Goal: Transaction & Acquisition: Purchase product/service

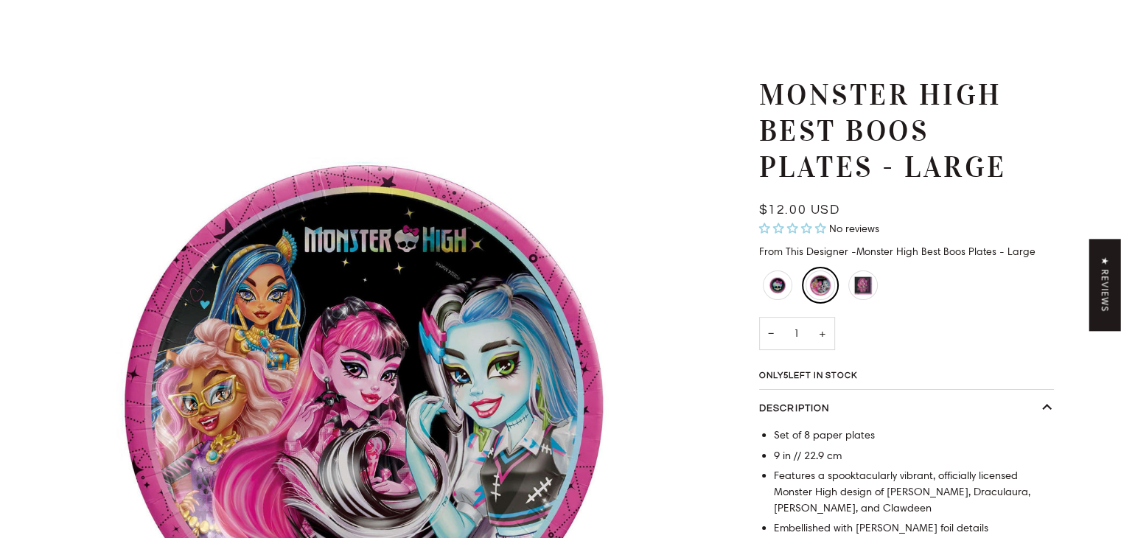
scroll to position [41, 0]
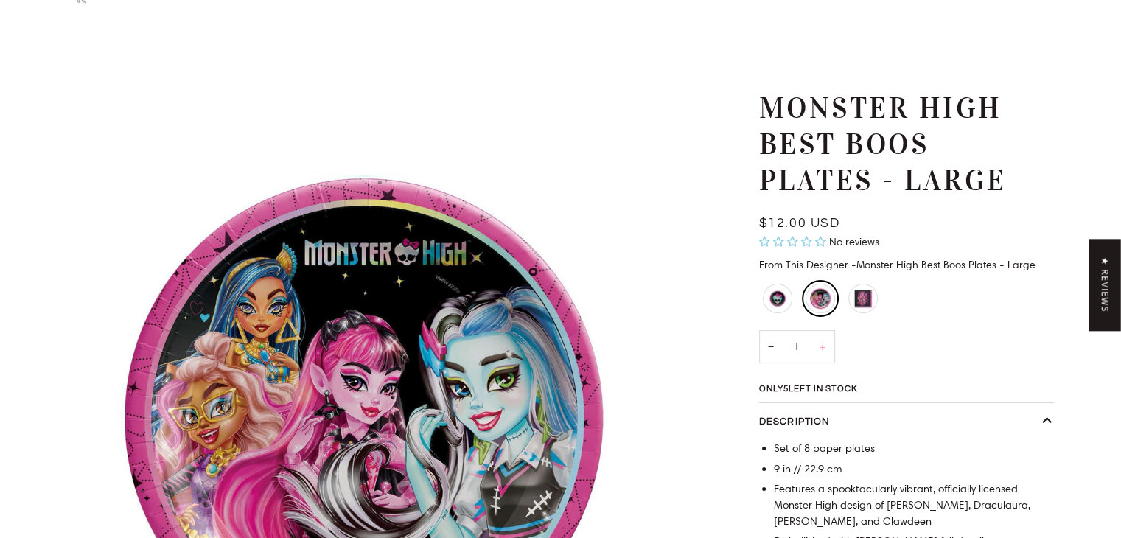
click at [823, 349] on button "+" at bounding box center [822, 346] width 25 height 33
type input "2"
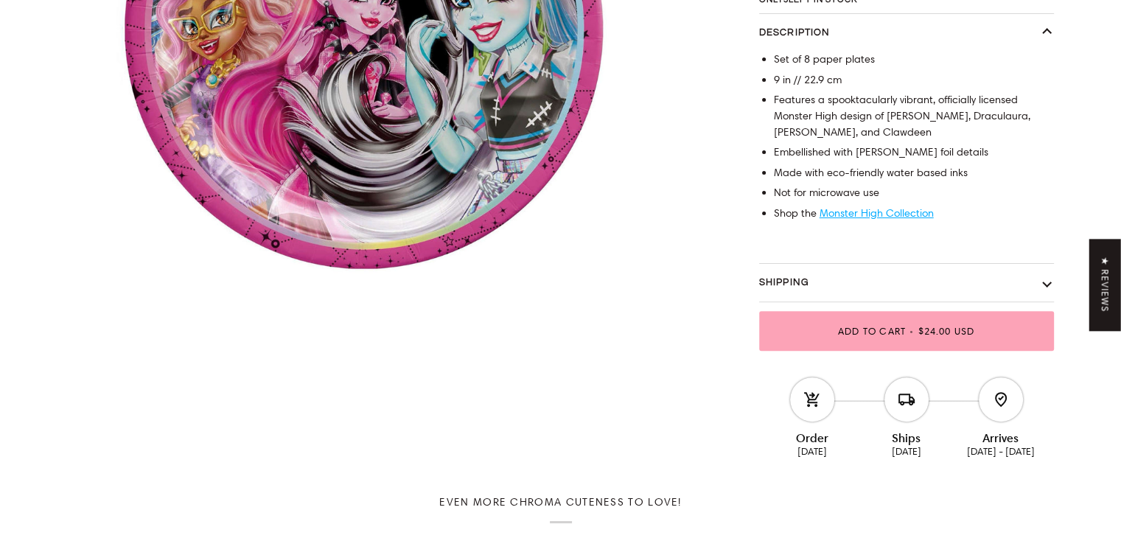
scroll to position [433, 0]
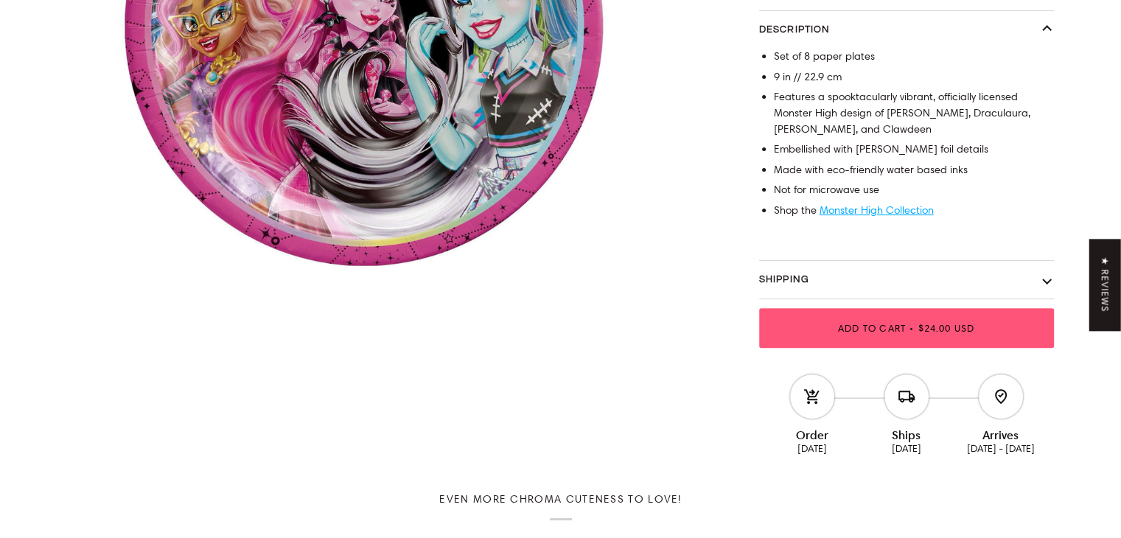
click at [943, 327] on span "$24.00 USD" at bounding box center [946, 328] width 57 height 12
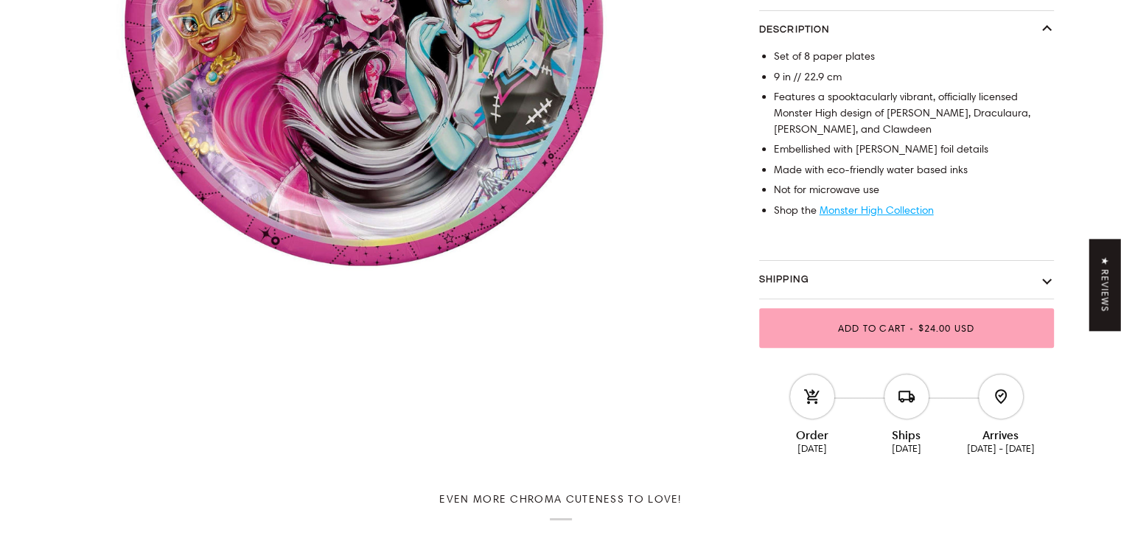
click at [1047, 280] on button "Shipping" at bounding box center [906, 280] width 295 height 38
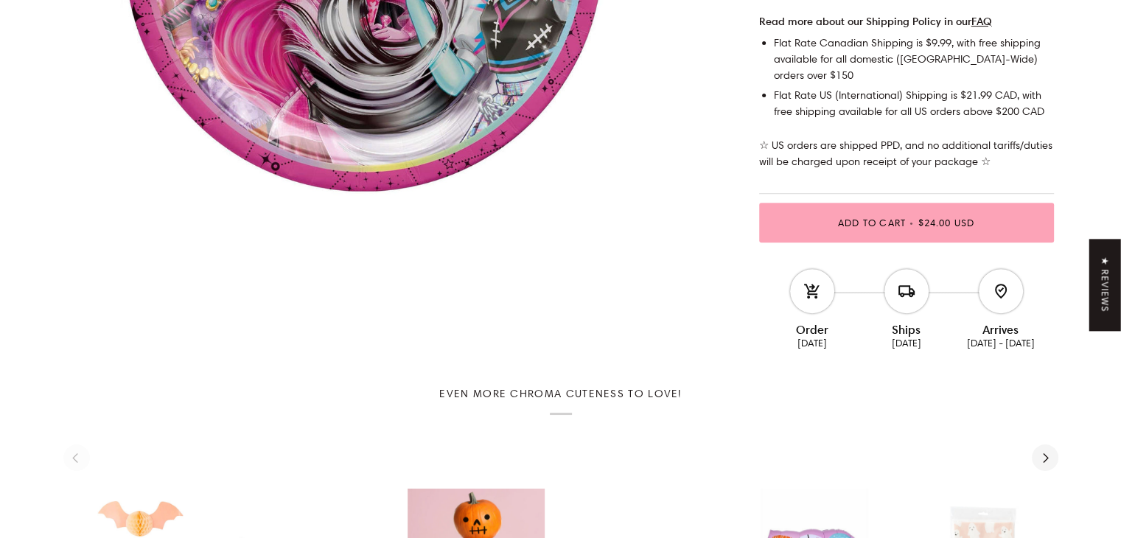
scroll to position [514, 0]
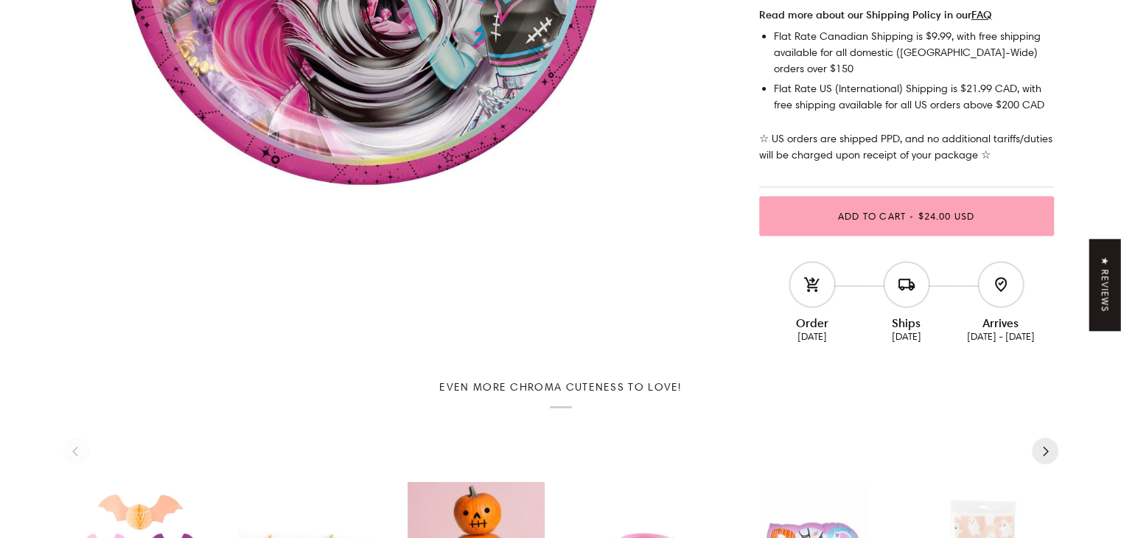
click at [1047, 447] on icon "Next" at bounding box center [1045, 452] width 10 height 10
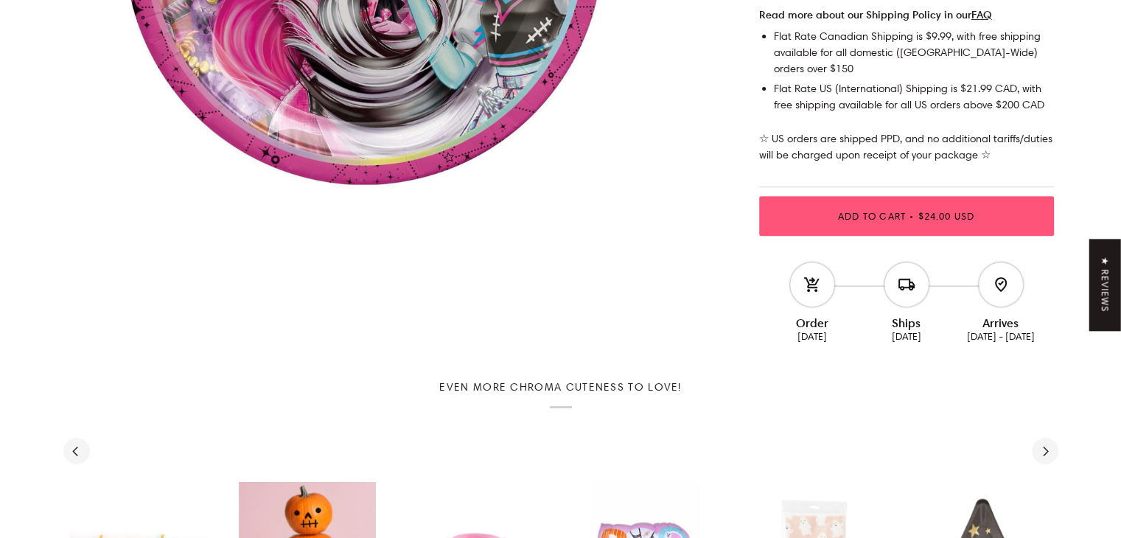
click at [868, 210] on span "Add to Cart" at bounding box center [872, 216] width 68 height 12
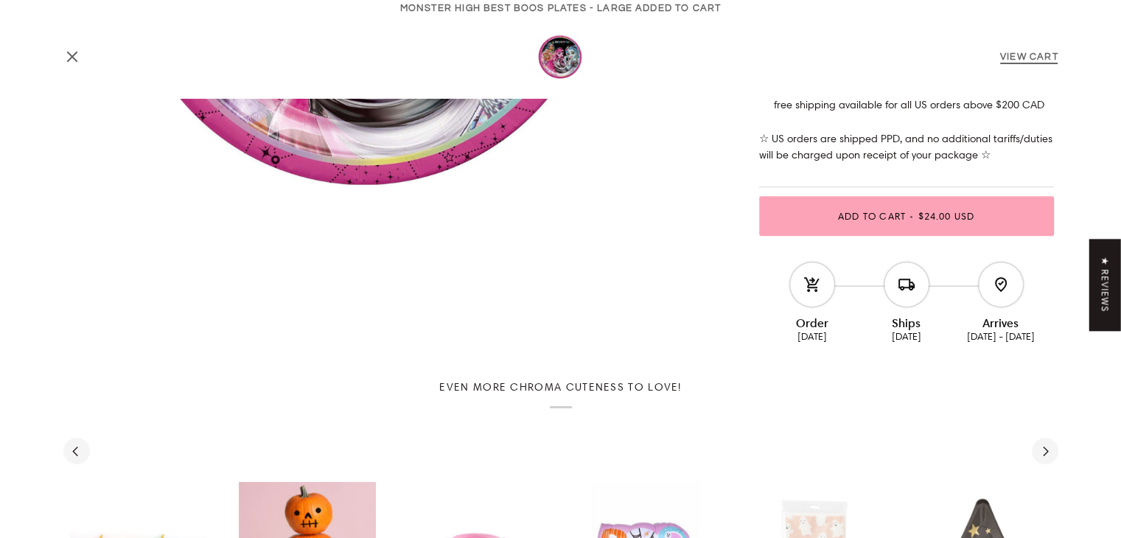
click at [1034, 59] on link "View Cart" at bounding box center [1029, 57] width 58 height 10
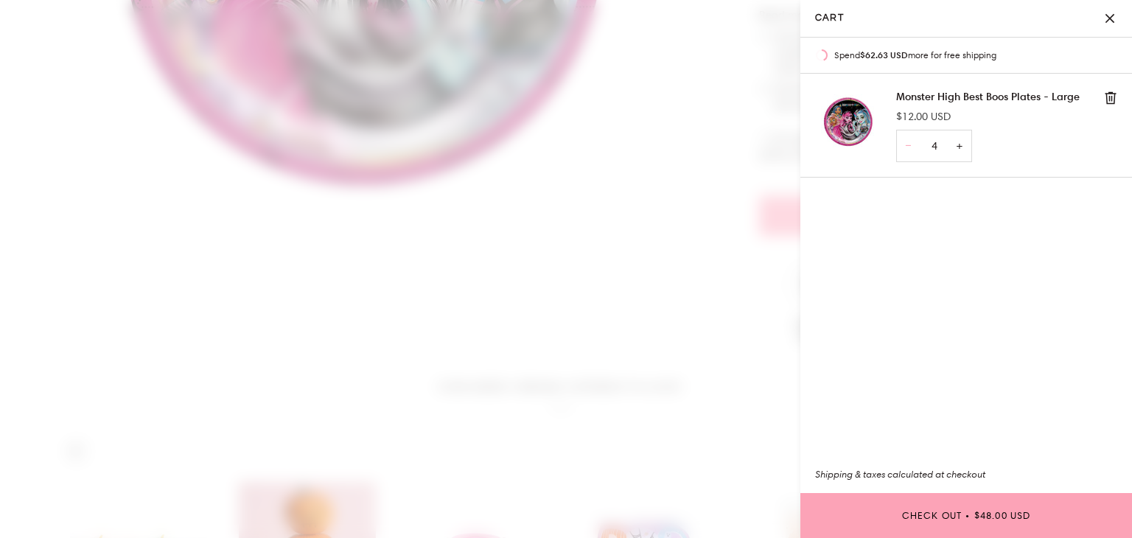
click at [908, 147] on button "−" at bounding box center [908, 146] width 24 height 33
type input "3"
click at [908, 147] on input "3" at bounding box center [934, 146] width 76 height 33
click at [1103, 17] on button "Close" at bounding box center [1113, 18] width 37 height 37
